Goal: Obtain resource: Obtain resource

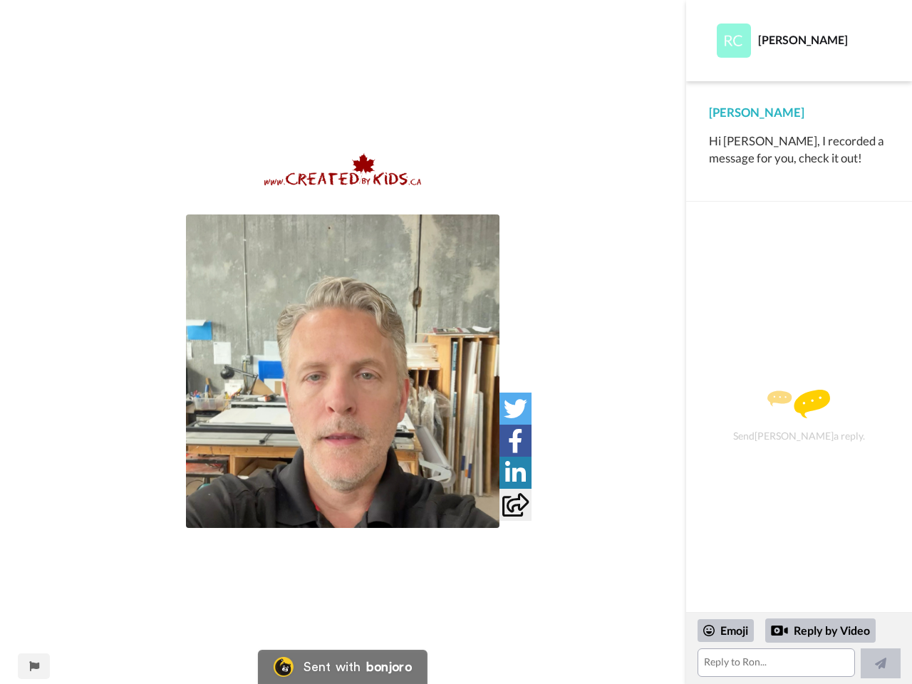
click at [343, 371] on img at bounding box center [342, 370] width 313 height 313
click at [515, 408] on icon at bounding box center [515, 409] width 24 height 24
click at [515, 440] on icon at bounding box center [515, 441] width 15 height 24
click at [515, 472] on icon at bounding box center [515, 473] width 21 height 24
click at [515, 504] on icon at bounding box center [515, 505] width 26 height 24
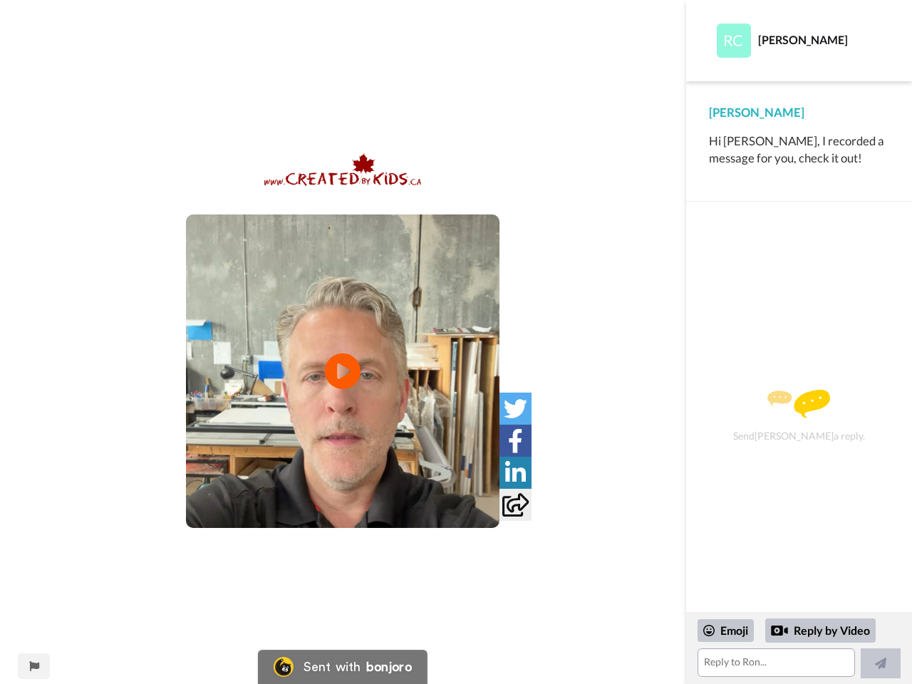
click at [33, 666] on div "Embed Video Copy embed code Share URL Copy URL Social" at bounding box center [456, 419] width 912 height 684
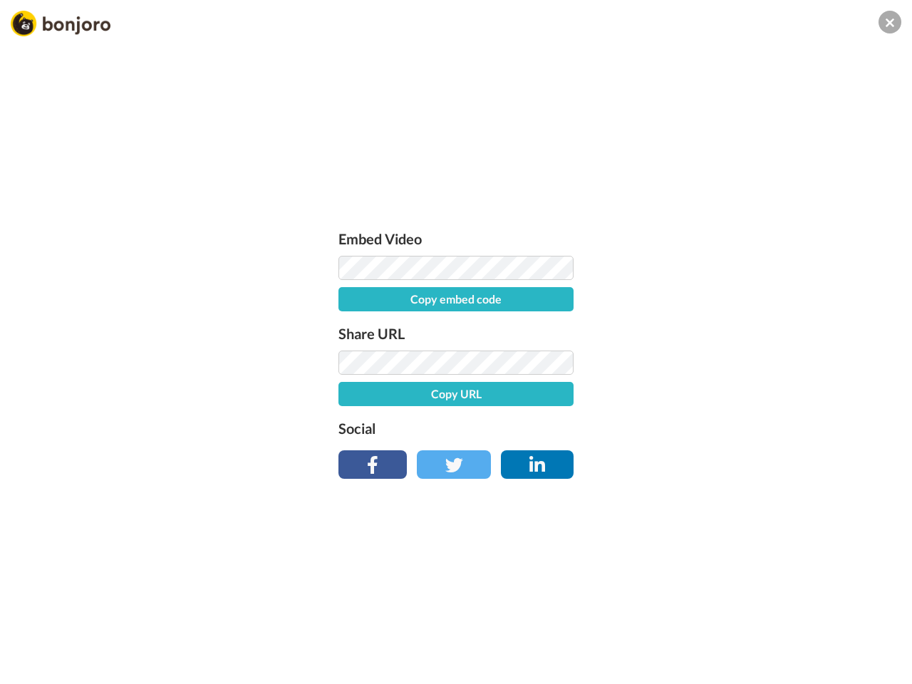
click at [798, 648] on div "Embed Video Copy embed code Share URL Copy URL Social" at bounding box center [456, 419] width 912 height 684
click at [726, 630] on div "Embed Video Copy embed code Share URL Copy URL Social" at bounding box center [456, 419] width 912 height 684
click at [820, 630] on div "Embed Video Copy embed code Share URL Copy URL Social" at bounding box center [456, 419] width 912 height 684
click at [880, 663] on div "Embed Video Copy embed code Share URL Copy URL Social" at bounding box center [456, 419] width 912 height 684
